Goal: Navigation & Orientation: Understand site structure

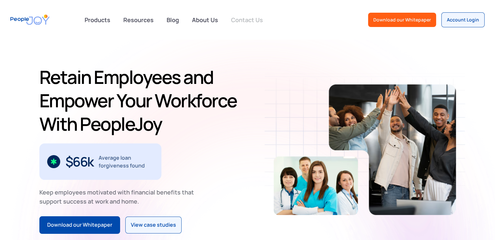
click at [258, 21] on link "Contact Us" at bounding box center [247, 20] width 40 height 14
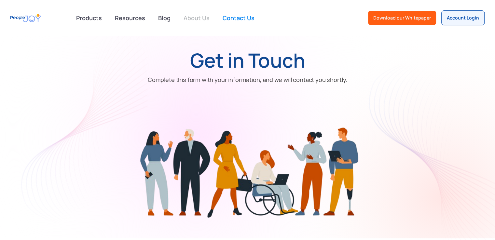
click at [185, 14] on link "About Us" at bounding box center [197, 18] width 34 height 14
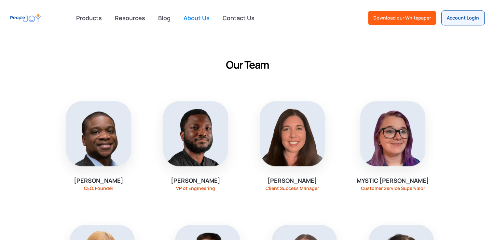
scroll to position [390, 0]
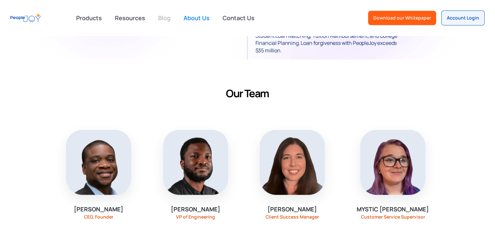
click at [169, 18] on link "Blog" at bounding box center [164, 18] width 20 height 14
click at [194, 17] on link "About Us" at bounding box center [197, 18] width 34 height 14
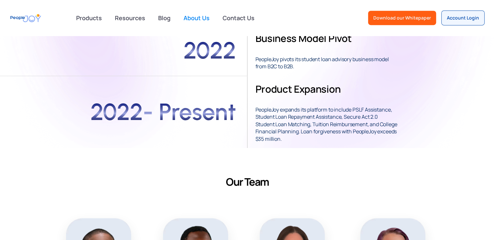
scroll to position [293, 0]
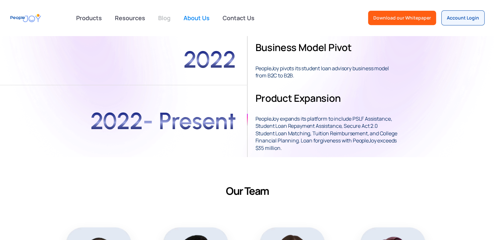
click at [168, 20] on link "Blog" at bounding box center [164, 18] width 20 height 14
click at [122, 20] on link "Resources" at bounding box center [130, 18] width 38 height 14
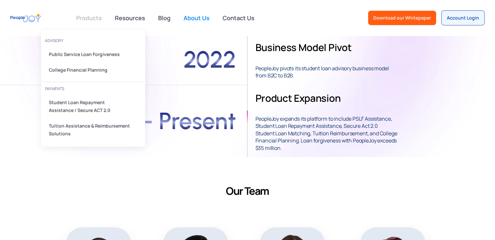
click at [93, 21] on link at bounding box center [89, 17] width 34 height 13
